Goal: Information Seeking & Learning: Learn about a topic

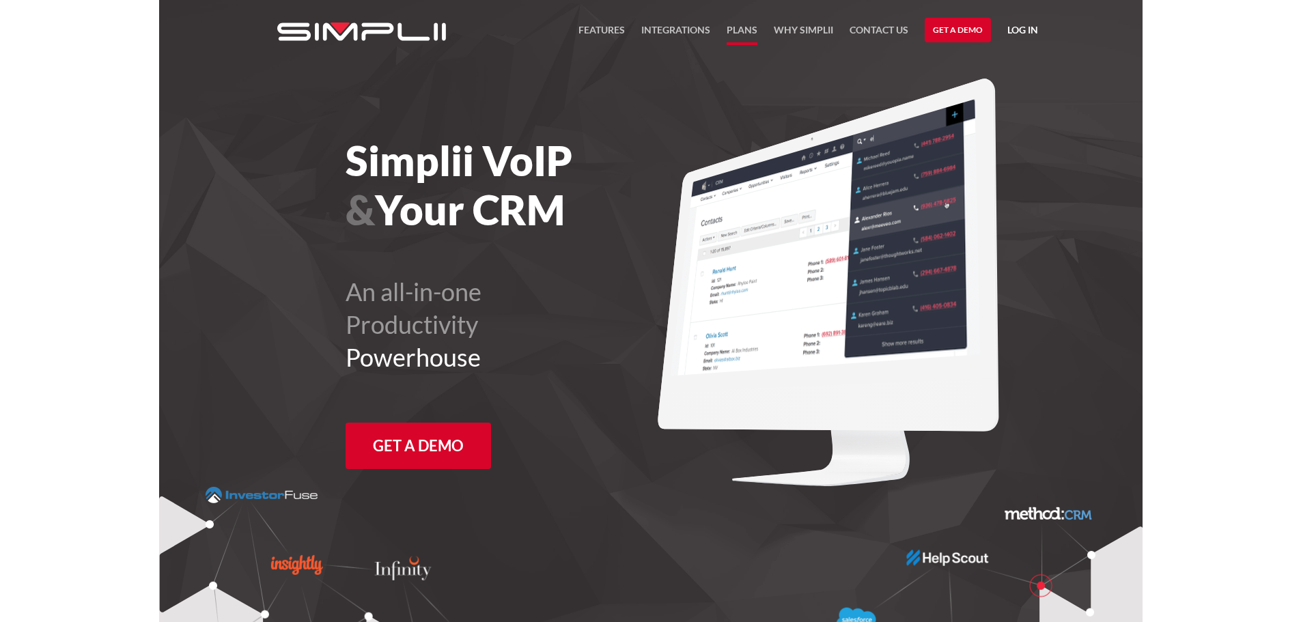
click at [742, 27] on link "Plans" at bounding box center [742, 33] width 31 height 23
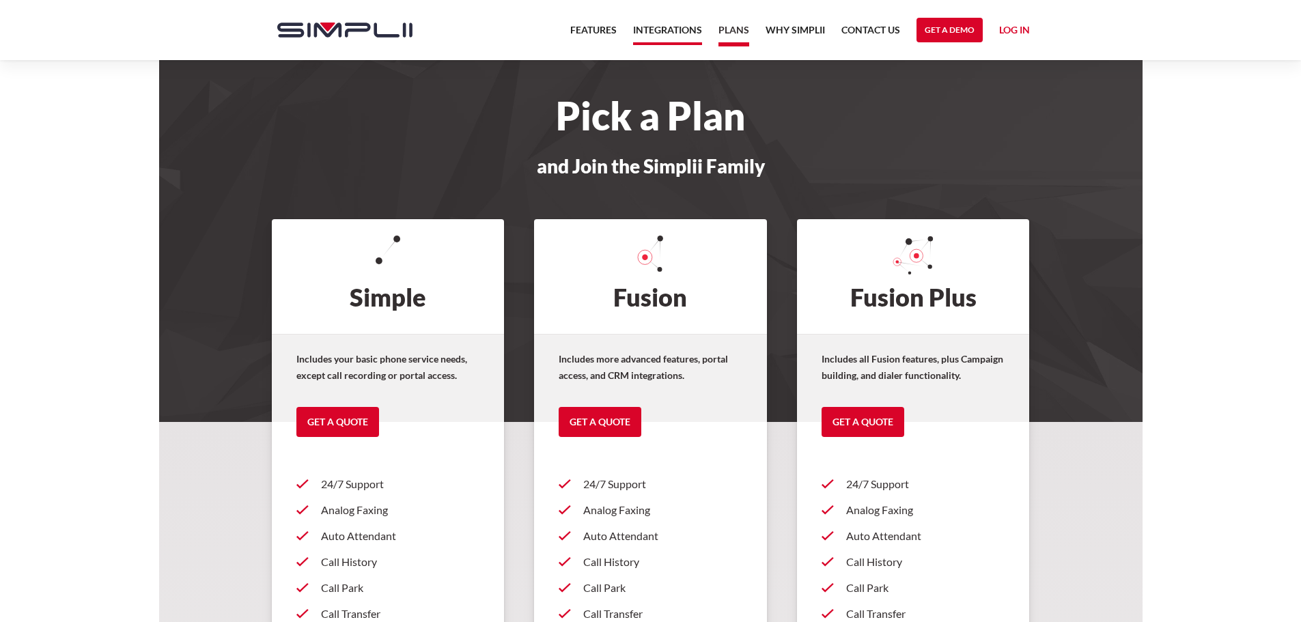
click at [669, 24] on link "Integrations" at bounding box center [667, 33] width 69 height 23
